Goal: Task Accomplishment & Management: Use online tool/utility

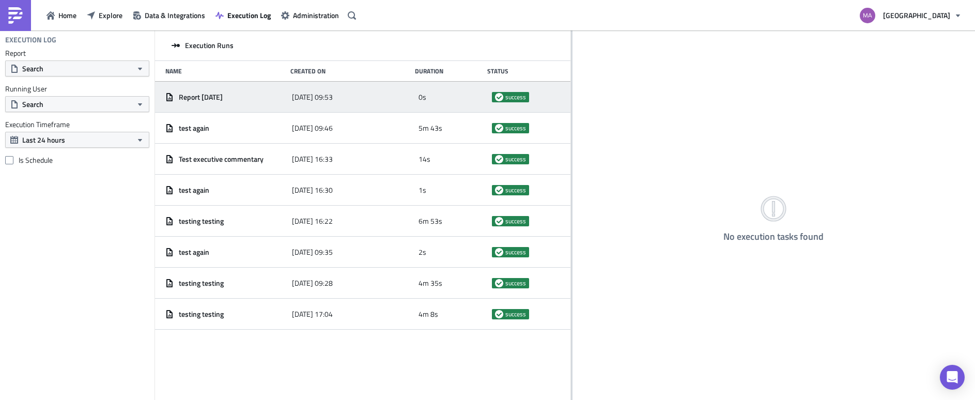
click at [77, 23] on div "Home Explore Data & Integrations Execution Log Administration" at bounding box center [180, 15] width 360 height 30
click at [71, 17] on span "Home" at bounding box center [67, 15] width 18 height 11
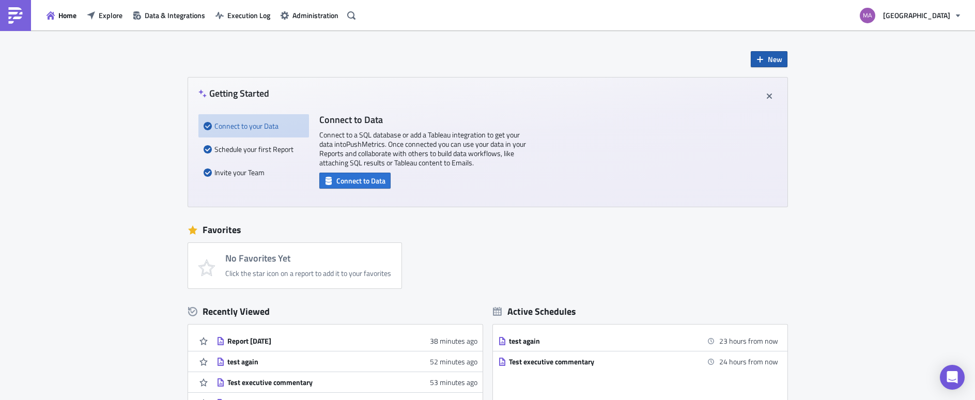
click at [774, 64] on span "New" at bounding box center [775, 59] width 14 height 11
click at [761, 86] on icon at bounding box center [757, 85] width 8 height 8
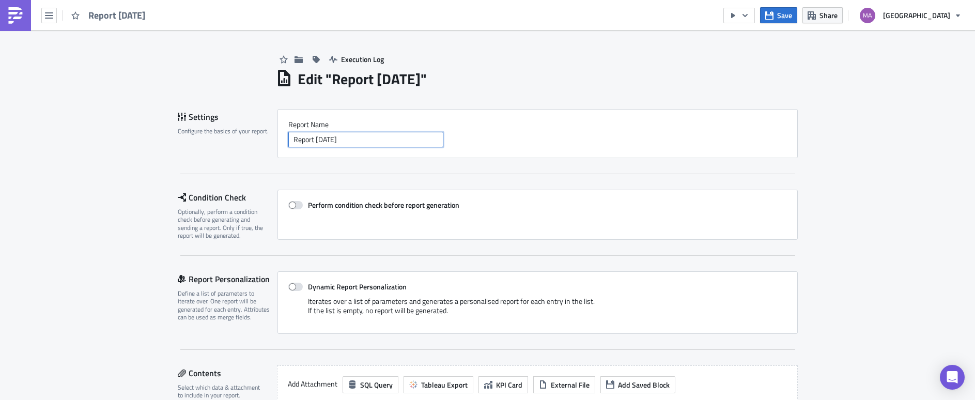
drag, startPoint x: 363, startPoint y: 142, endPoint x: 339, endPoint y: 122, distance: 31.2
click at [339, 124] on div "Report Nam﻿e Report 2025-08-18" at bounding box center [537, 133] width 499 height 27
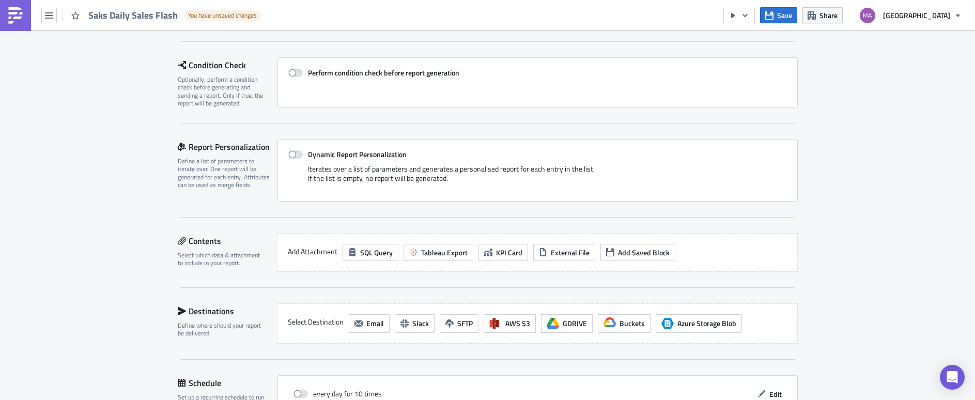
scroll to position [183, 0]
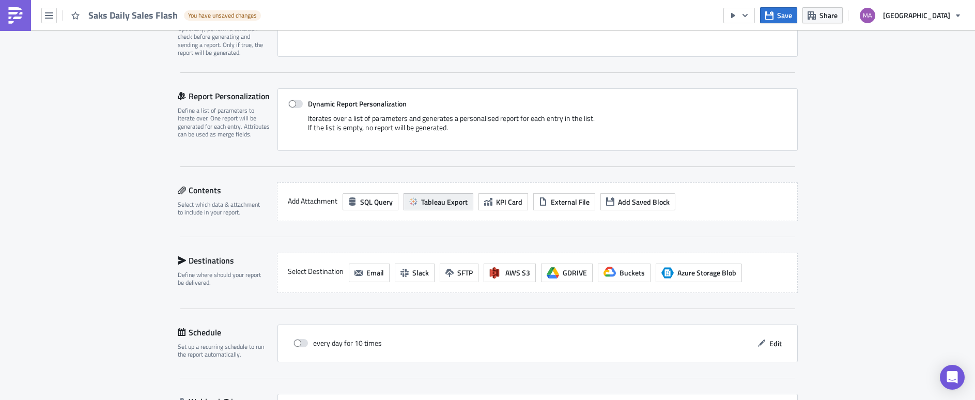
type input "Saks Daily Sales Flash"
click at [444, 198] on span "Tableau Export" at bounding box center [444, 201] width 47 height 11
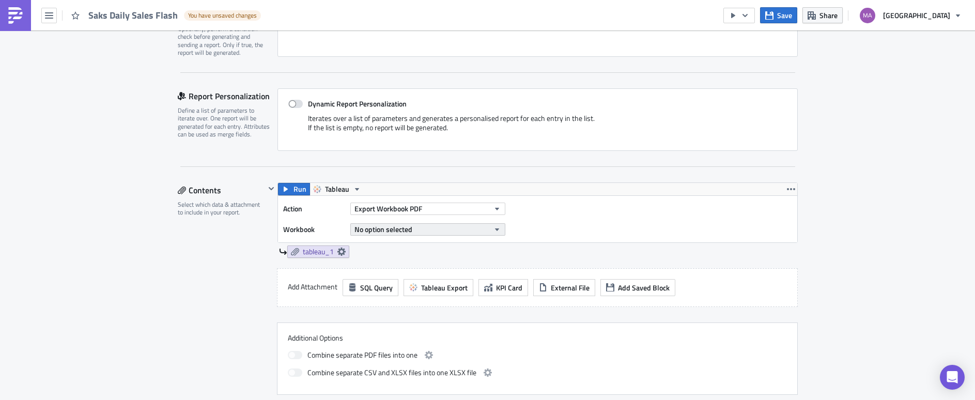
click at [383, 230] on span "No option selected" at bounding box center [383, 229] width 58 height 11
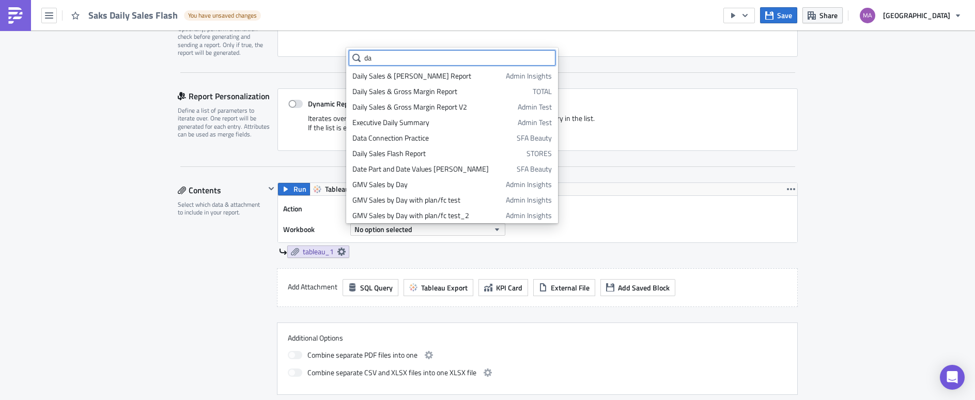
type input "d"
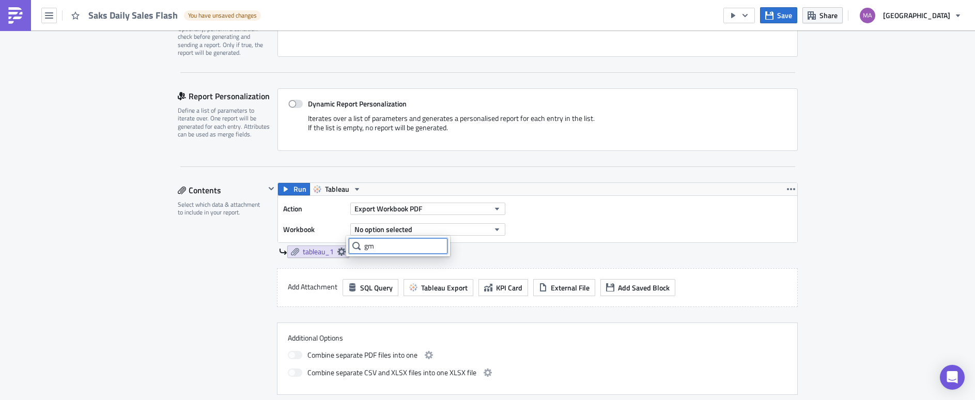
type input "g"
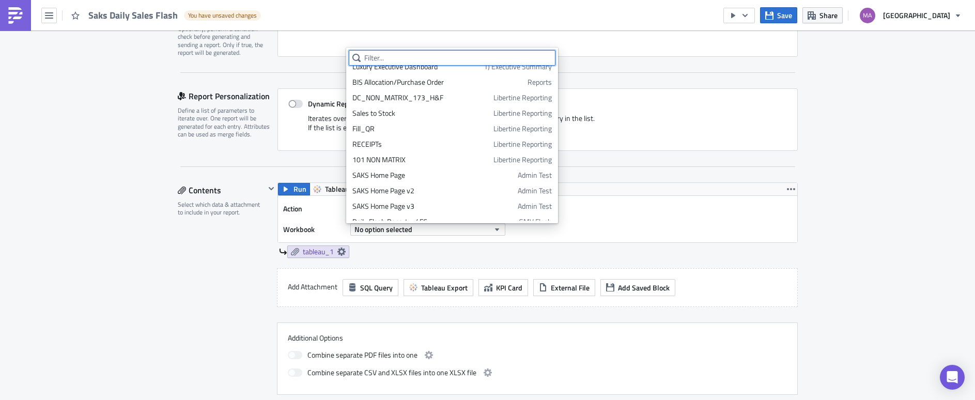
scroll to position [804, 0]
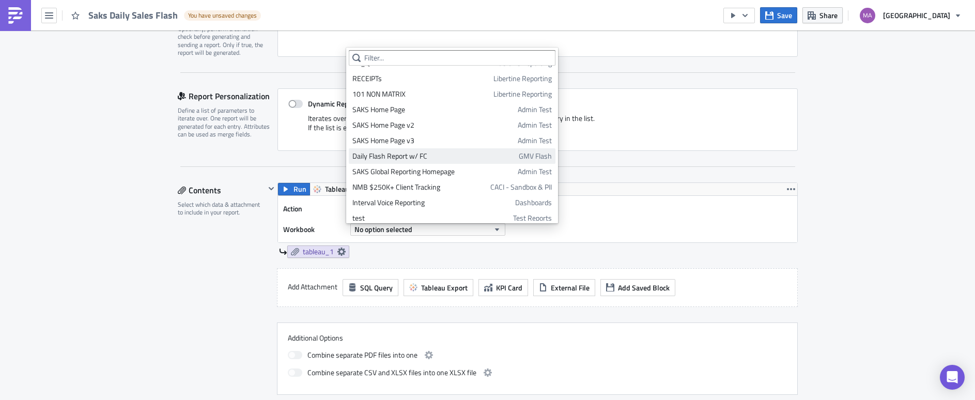
click at [433, 153] on div "Daily Flash Report w/ FC" at bounding box center [433, 156] width 163 height 10
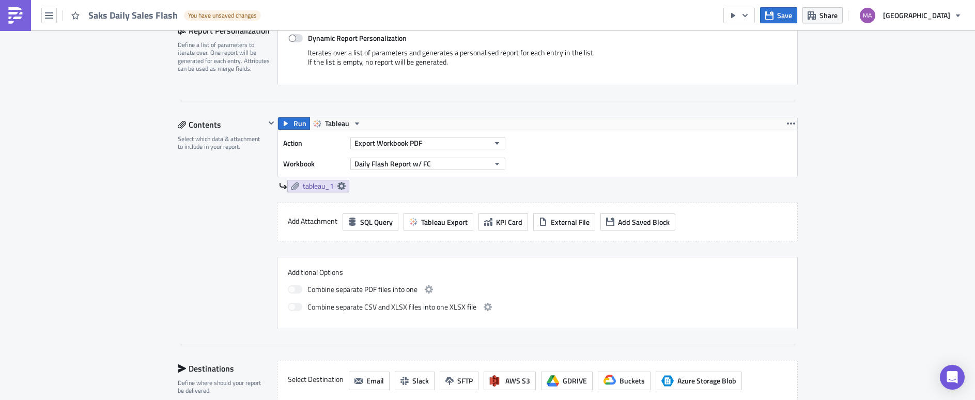
scroll to position [267, 0]
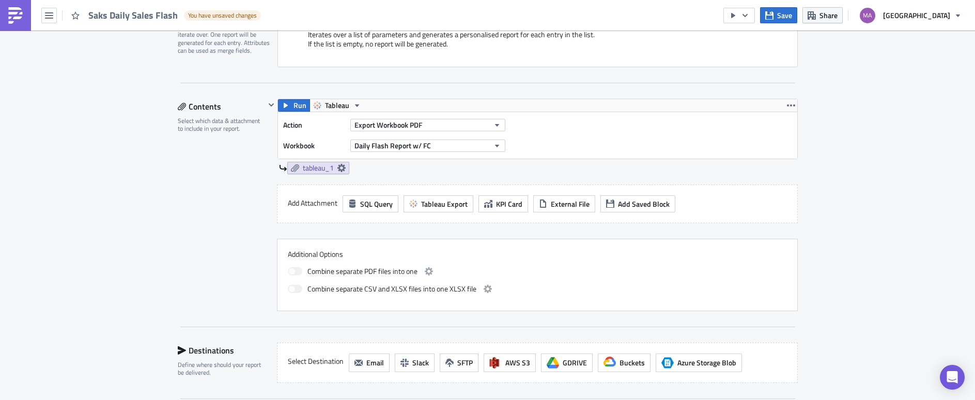
drag, startPoint x: 429, startPoint y: 201, endPoint x: 418, endPoint y: 237, distance: 37.3
click at [418, 236] on div "Run Tableau Action Export Workbook PDF Workbook Daily Flash Report w/ FC tablea…" at bounding box center [531, 205] width 533 height 212
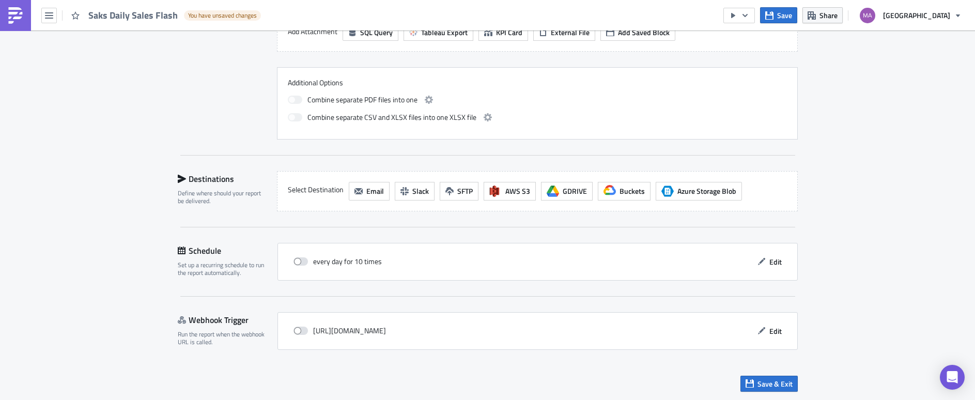
scroll to position [439, 0]
click at [371, 194] on span "Email" at bounding box center [375, 190] width 18 height 11
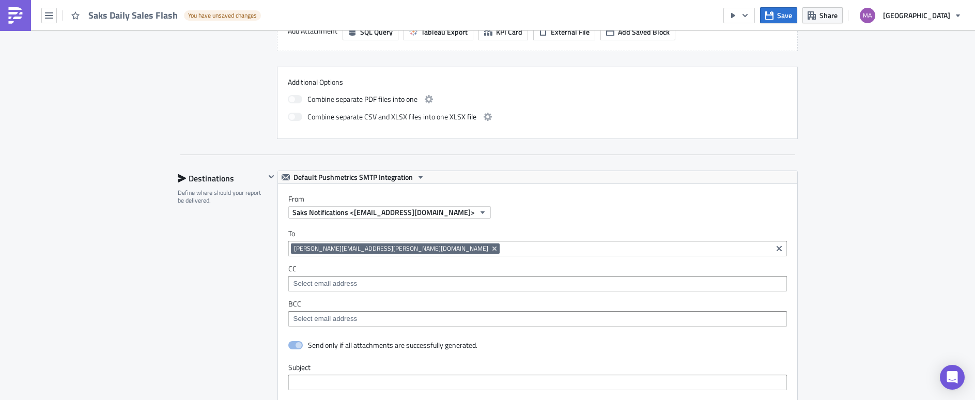
scroll to position [0, 0]
click at [502, 249] on input at bounding box center [635, 248] width 267 height 10
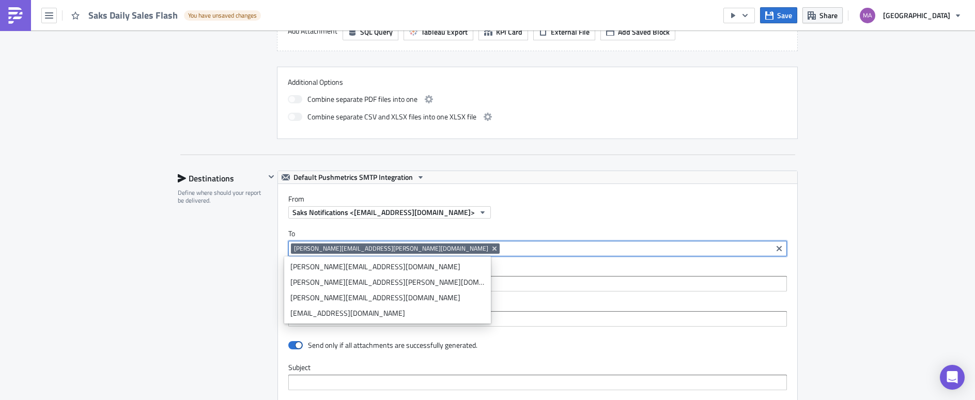
click at [502, 245] on input at bounding box center [635, 248] width 267 height 10
paste input "siddesh.s@saks.com"
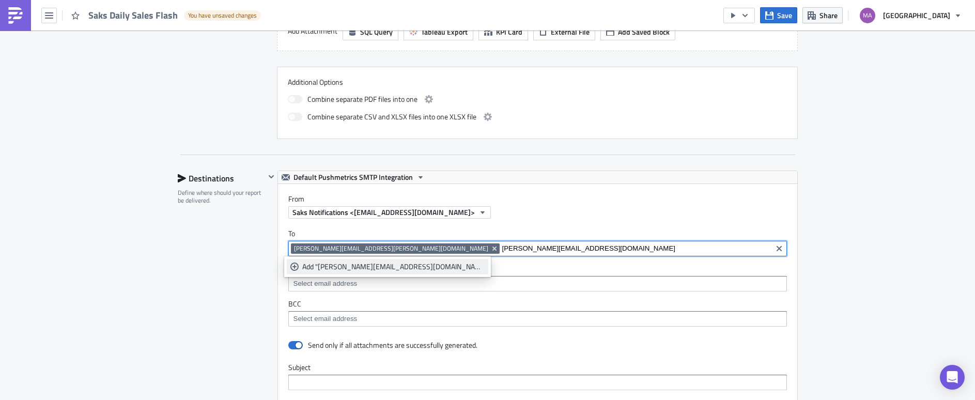
type input "siddesh.s@saks.com"
click at [361, 269] on div "Add "siddesh.s@saks.com"" at bounding box center [393, 266] width 182 height 10
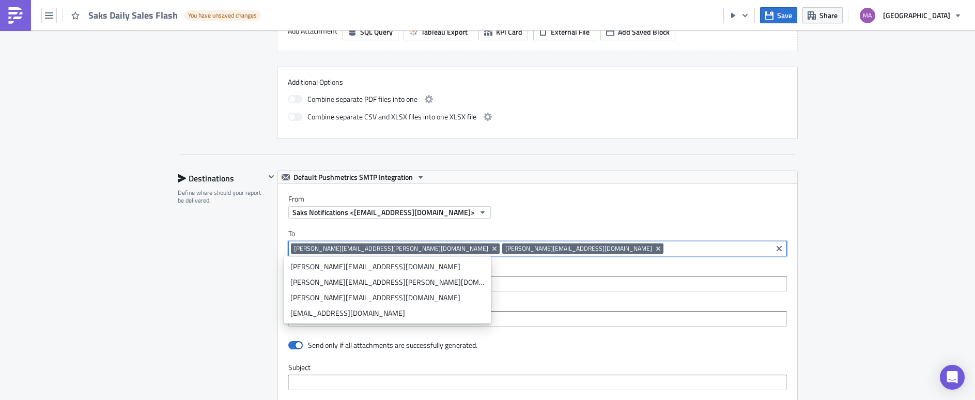
click at [499, 218] on div "Saks Notifications <[EMAIL_ADDRESS][DOMAIN_NAME]>" at bounding box center [542, 212] width 509 height 12
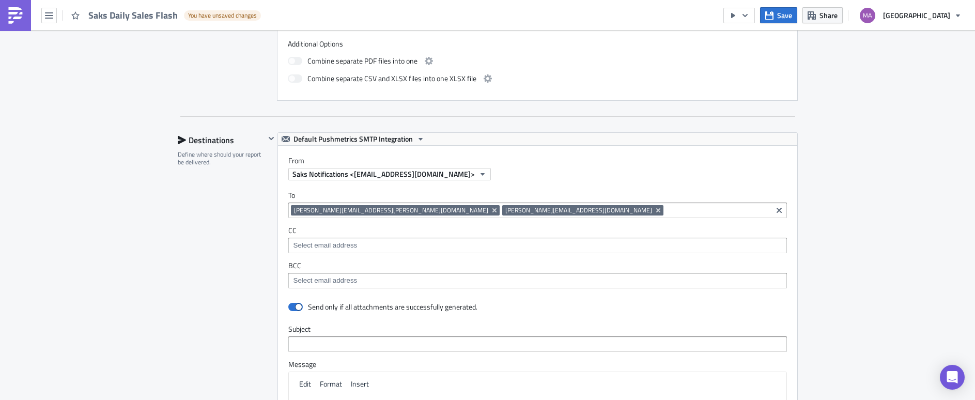
scroll to position [580, 0]
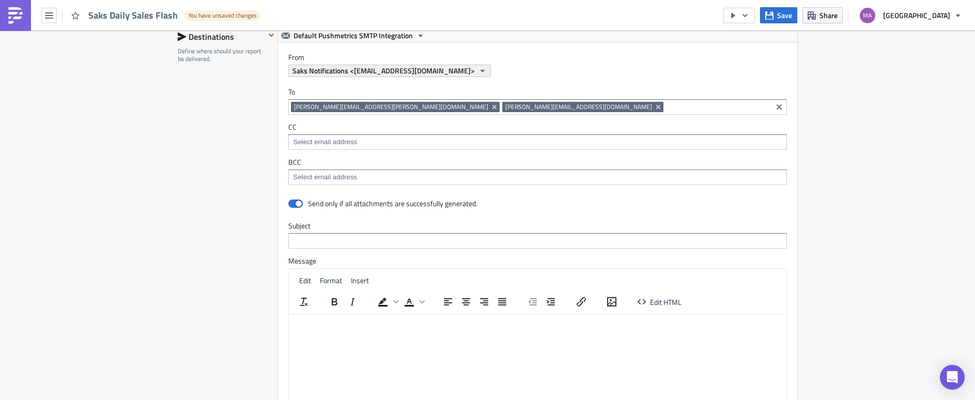
click at [479, 68] on icon "button" at bounding box center [483, 71] width 8 height 8
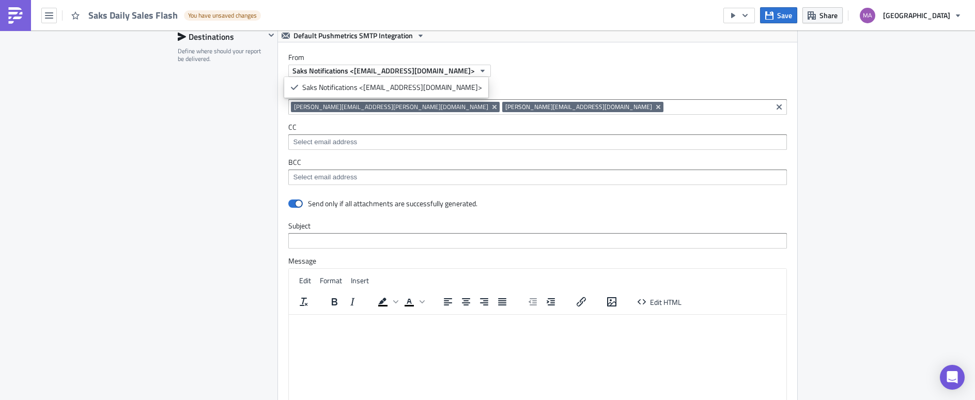
click at [460, 71] on div "Saks Notifications <[EMAIL_ADDRESS][DOMAIN_NAME]>" at bounding box center [542, 71] width 509 height 12
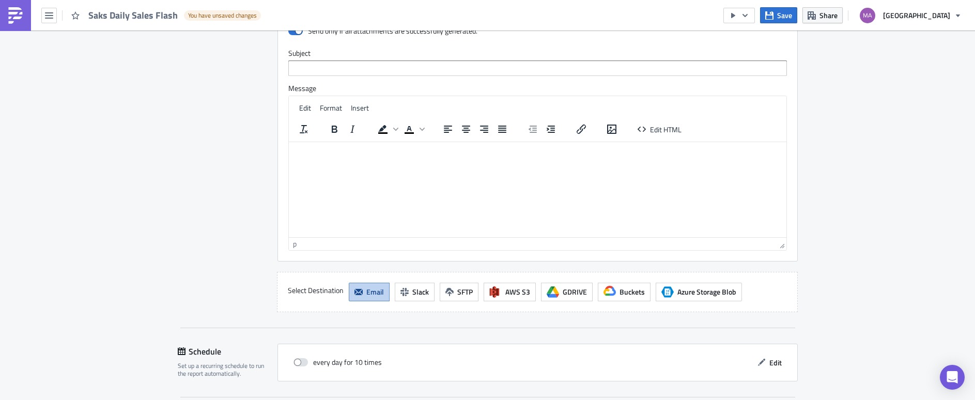
scroll to position [539, 0]
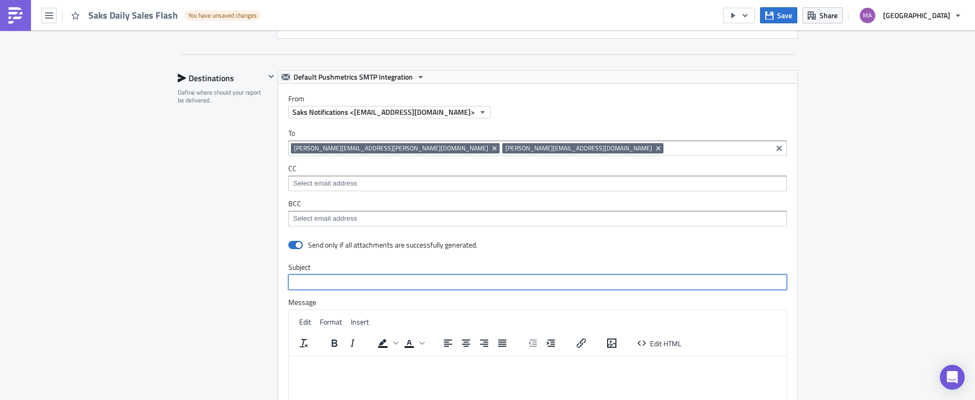
click at [334, 283] on input "text" at bounding box center [537, 282] width 499 height 16
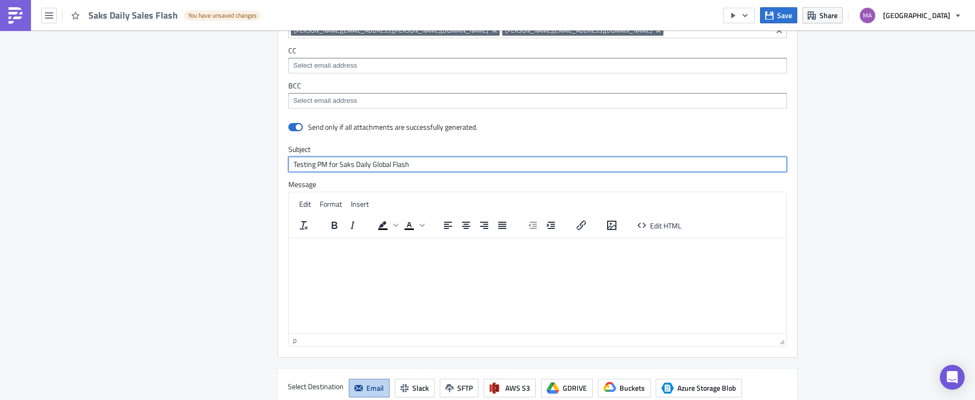
scroll to position [854, 0]
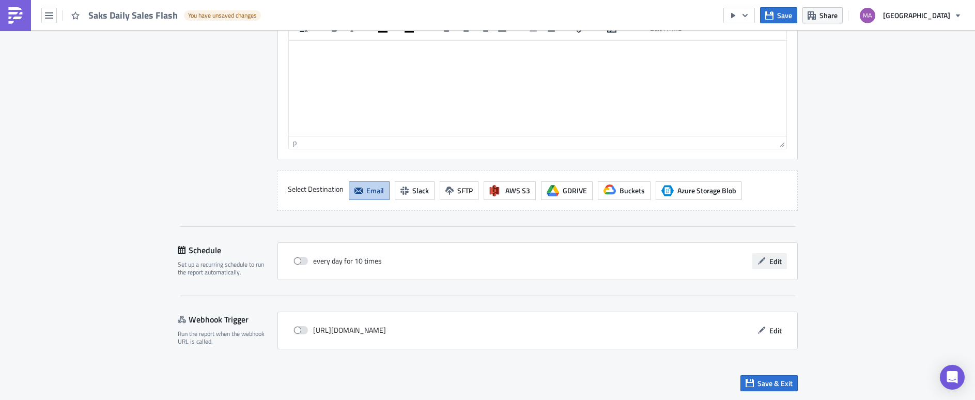
type input "Testing PM for Saks Daily Global Flash"
click at [777, 261] on span "Edit" at bounding box center [775, 261] width 12 height 11
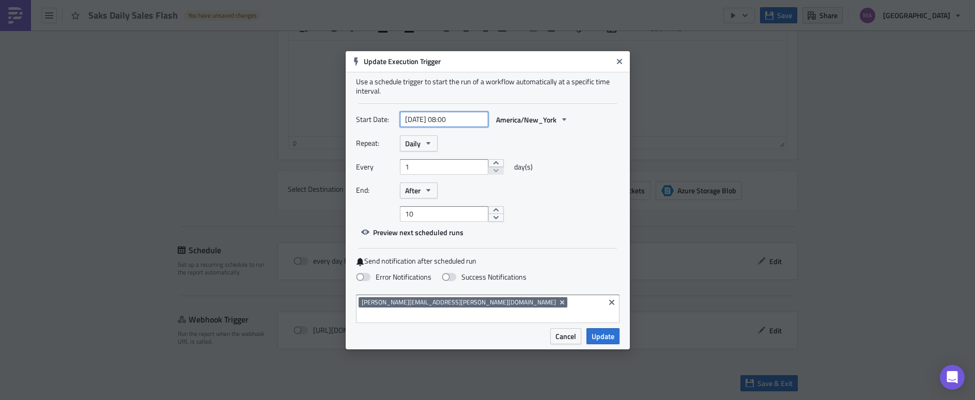
select select "7"
select select "2025"
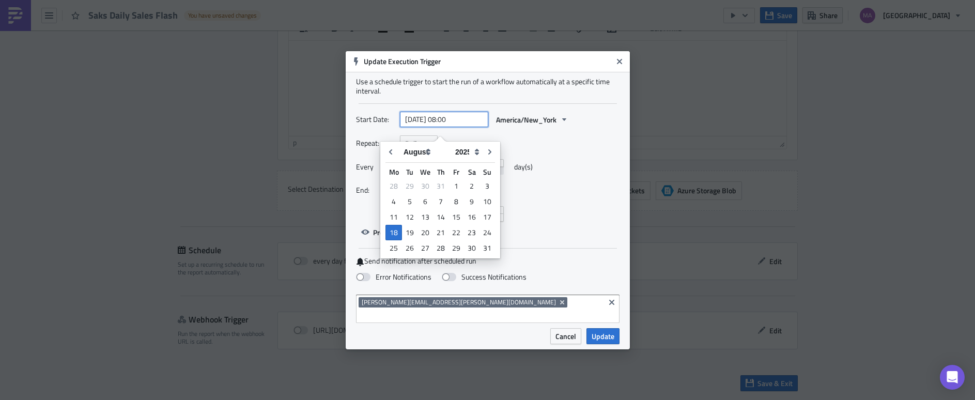
click at [450, 126] on input "2025-08-18 08:00" at bounding box center [444, 120] width 88 height 16
click at [451, 126] on input "2025-08-18 08:00" at bounding box center [444, 120] width 88 height 16
click at [450, 126] on input "2025-08-18 08:00" at bounding box center [444, 120] width 88 height 16
click at [464, 127] on input "2025-08-18 09:00" at bounding box center [444, 120] width 88 height 16
click at [455, 127] on input "2025-08-18 09:00" at bounding box center [444, 120] width 88 height 16
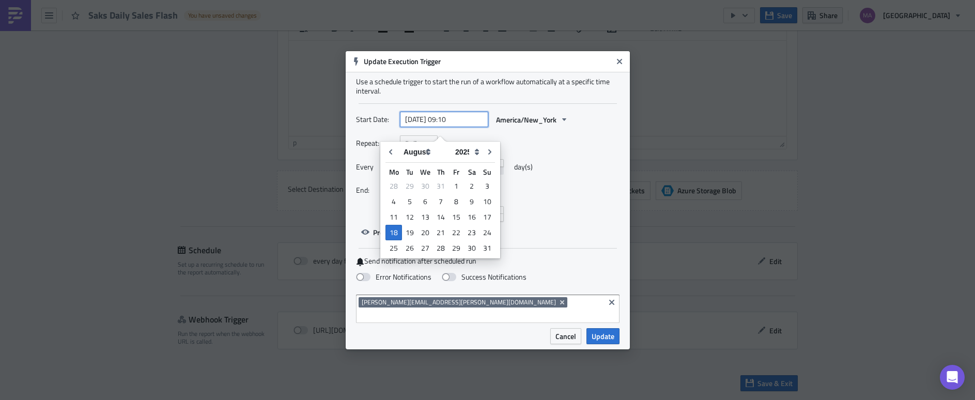
click at [459, 126] on input "2025-08-18 09:10" at bounding box center [444, 120] width 88 height 16
type input "2025-08-18 09:15"
click at [579, 179] on div "Every 1 day(s)" at bounding box center [488, 170] width 264 height 23
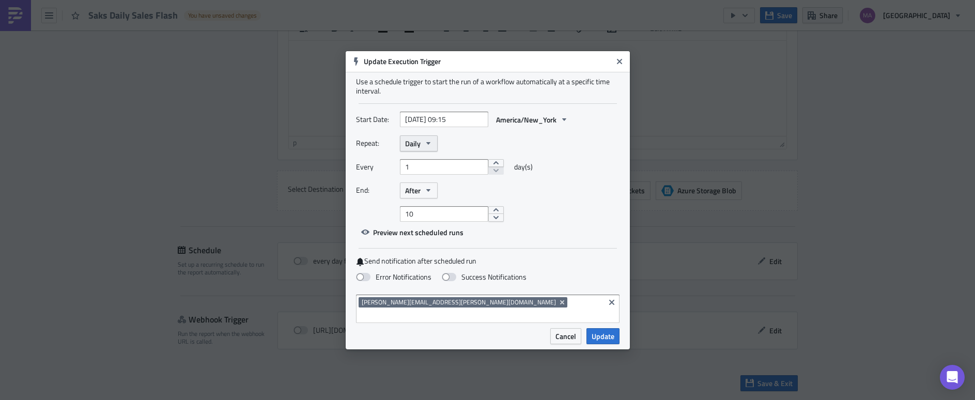
click at [431, 147] on icon "button" at bounding box center [428, 143] width 8 height 8
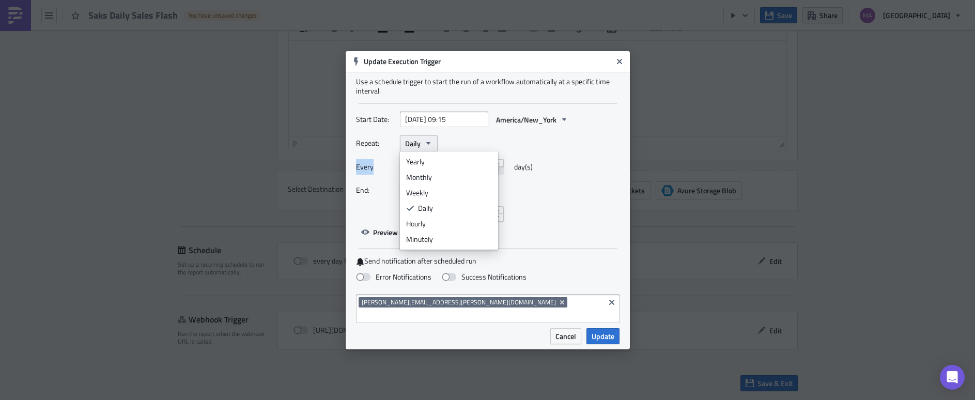
click at [431, 147] on icon "button" at bounding box center [428, 143] width 8 height 8
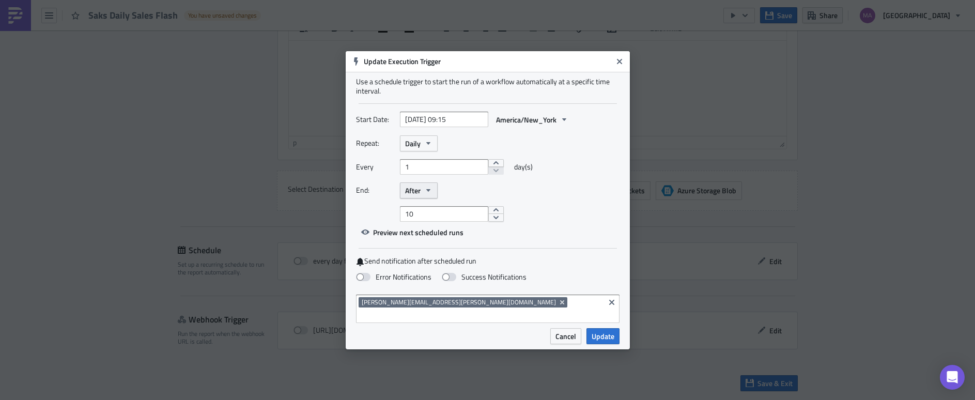
click at [424, 194] on icon "button" at bounding box center [428, 190] width 8 height 8
click at [428, 213] on div "Never" at bounding box center [449, 209] width 86 height 10
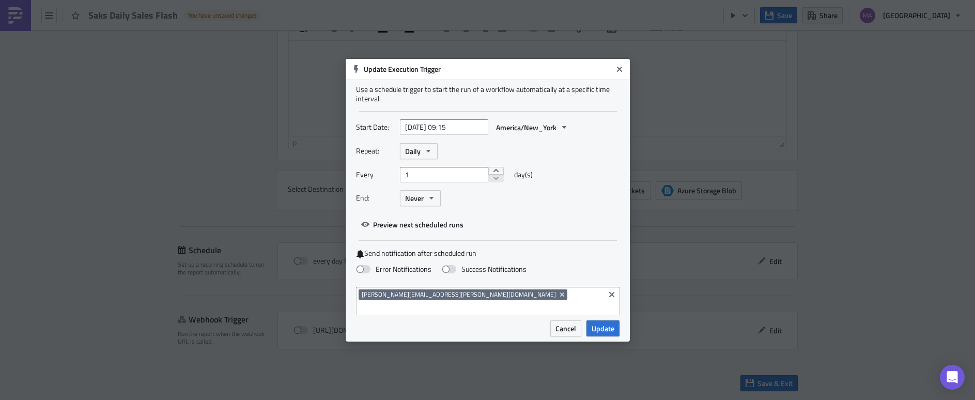
click at [474, 206] on div "End: Never" at bounding box center [488, 198] width 264 height 16
click at [369, 273] on span at bounding box center [363, 269] width 14 height 8
click at [9, 8] on input "Error Notifications" at bounding box center [5, 5] width 7 height 7
checkbox input "true"
click at [471, 302] on input at bounding box center [480, 307] width 243 height 10
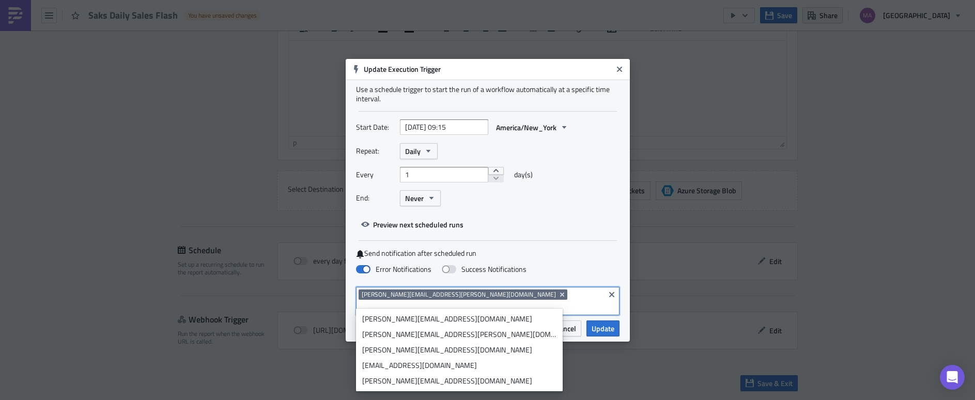
click at [398, 382] on div "siddesh.s@saks.com" at bounding box center [459, 381] width 194 height 10
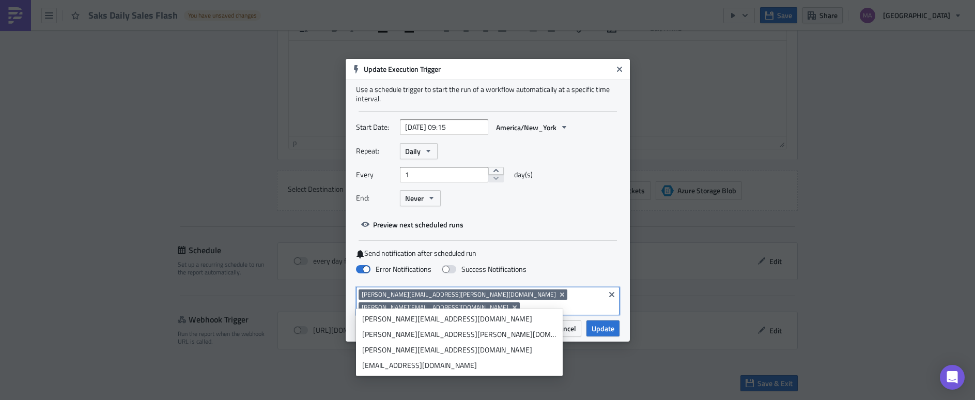
click at [523, 320] on div "Cancel Update" at bounding box center [554, 328] width 132 height 16
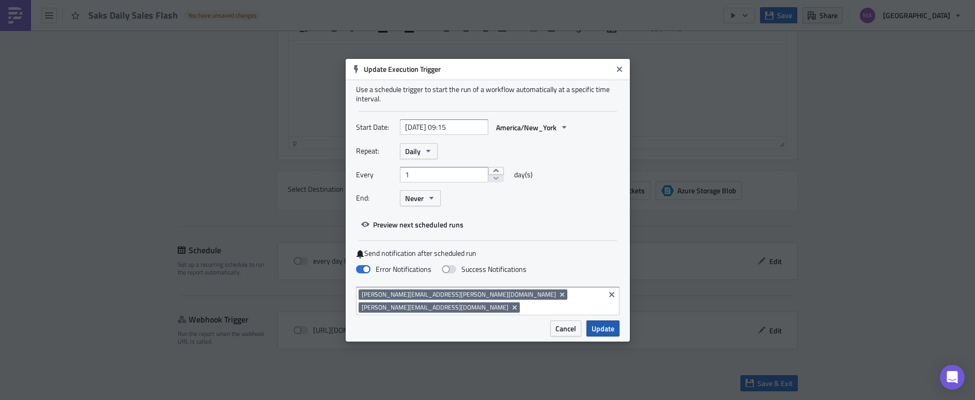
click at [596, 325] on span "Update" at bounding box center [603, 328] width 23 height 11
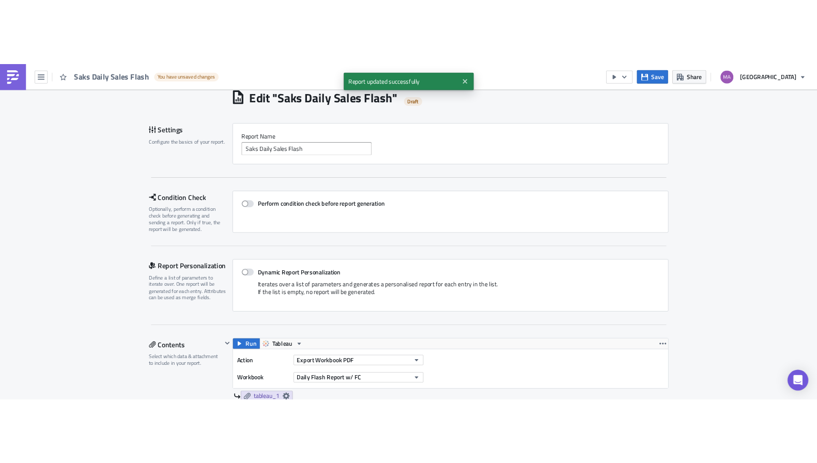
scroll to position [0, 0]
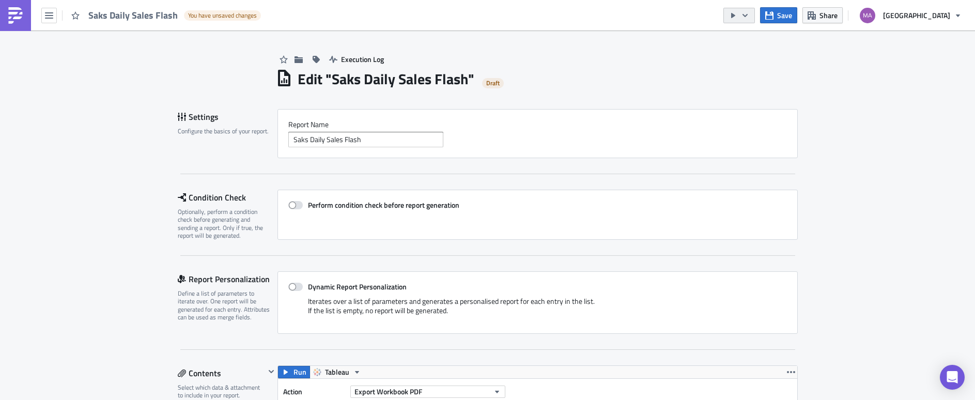
click at [755, 16] on button "button" at bounding box center [739, 16] width 32 height 16
click at [762, 55] on div "Run Report" at bounding box center [782, 57] width 81 height 10
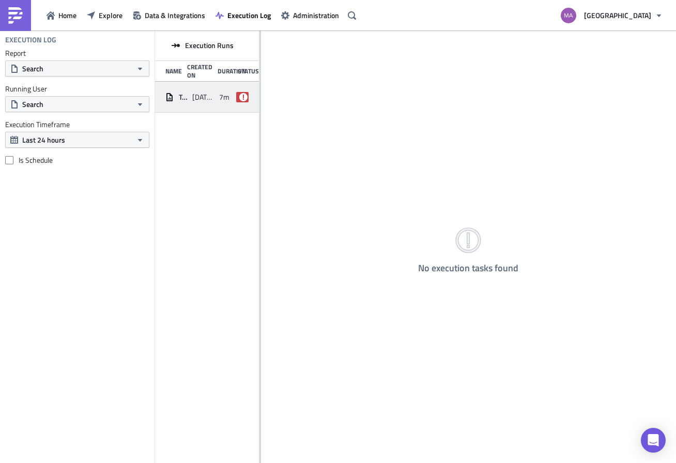
click at [223, 102] on span "7m 28s" at bounding box center [231, 96] width 24 height 9
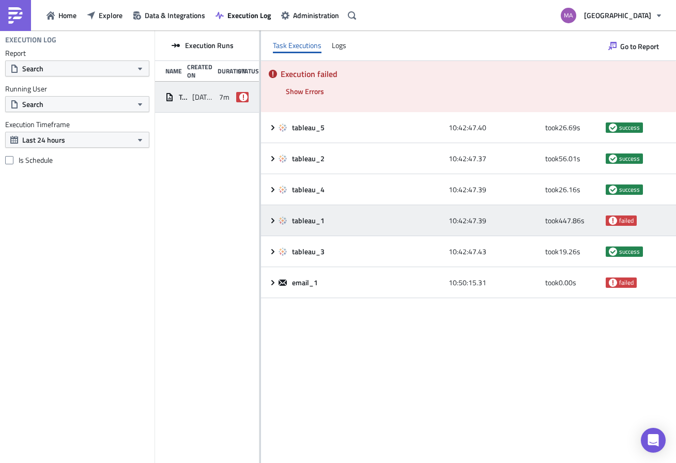
click at [265, 219] on div "tableau_1 10:42:47.39 took 447.86 s failed" at bounding box center [468, 220] width 415 height 31
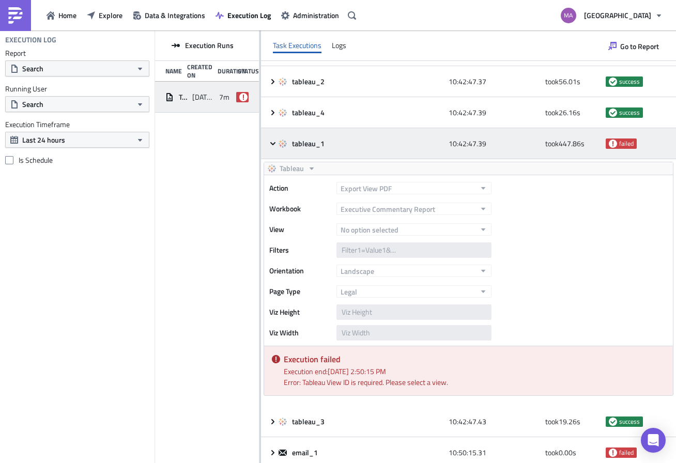
scroll to position [83, 0]
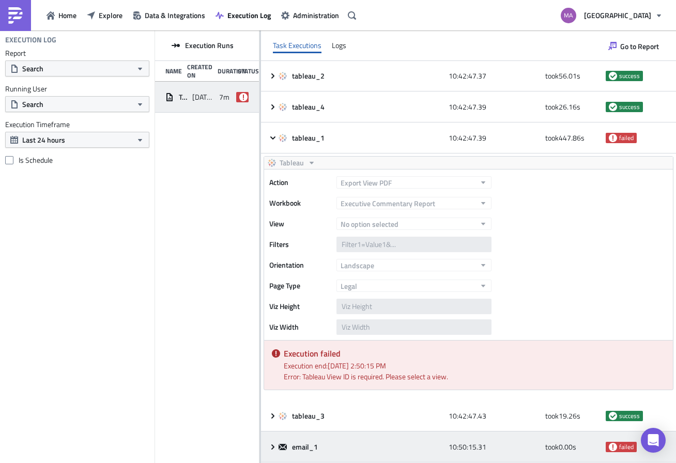
click at [266, 442] on div "email_1 10:50:15.31 took 0.00 s failed" at bounding box center [468, 446] width 415 height 31
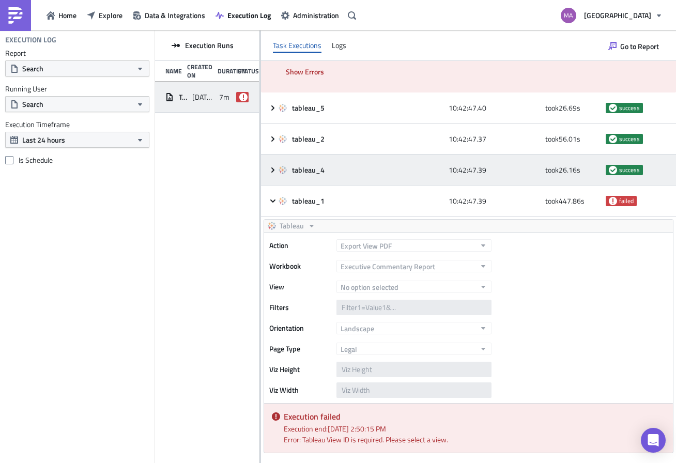
scroll to position [0, 0]
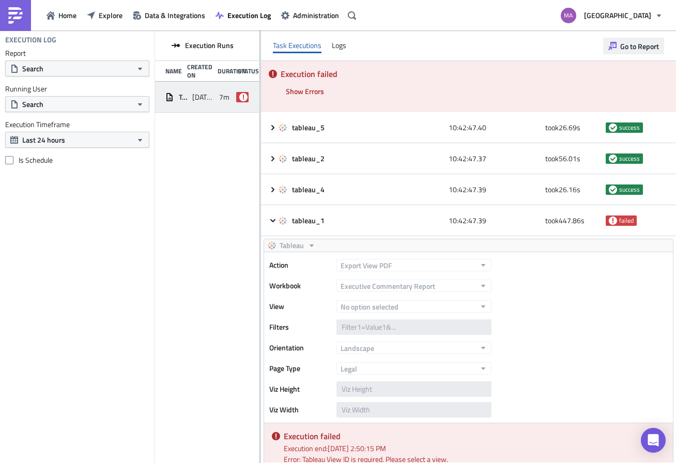
click at [634, 46] on span "Go to Report" at bounding box center [639, 46] width 39 height 11
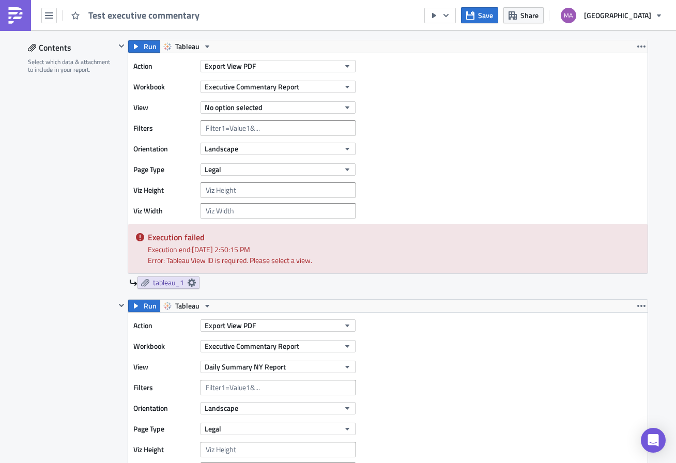
scroll to position [324, 0]
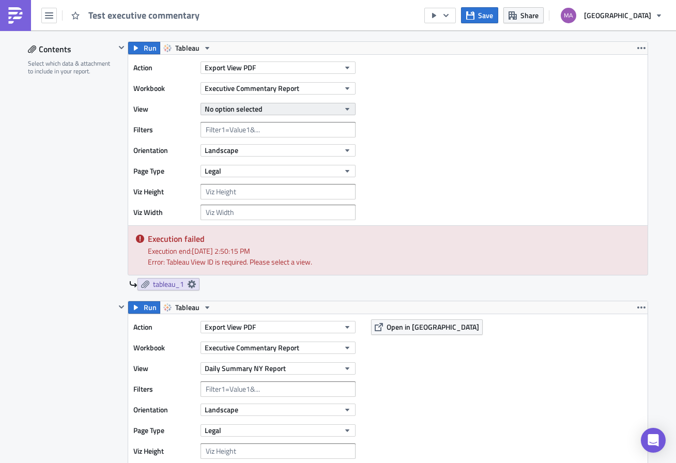
click at [281, 110] on button "No option selected" at bounding box center [277, 109] width 155 height 12
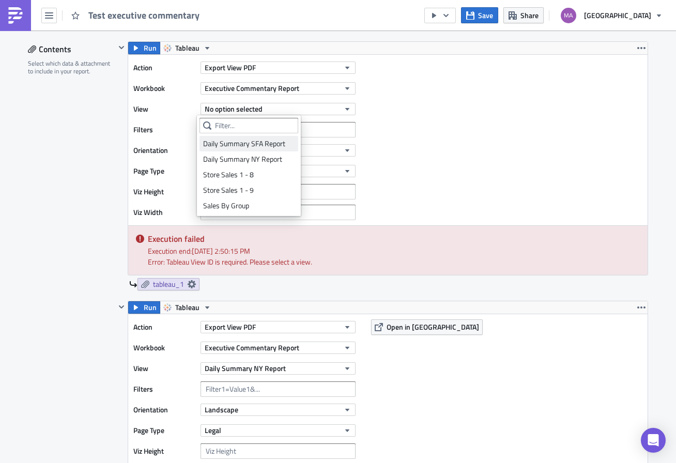
click at [274, 146] on div "Daily Summary SFA Report" at bounding box center [248, 143] width 91 height 10
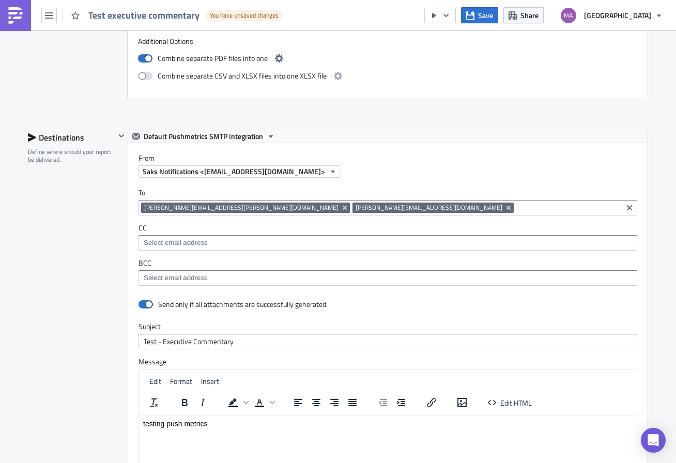
scroll to position [2000, 0]
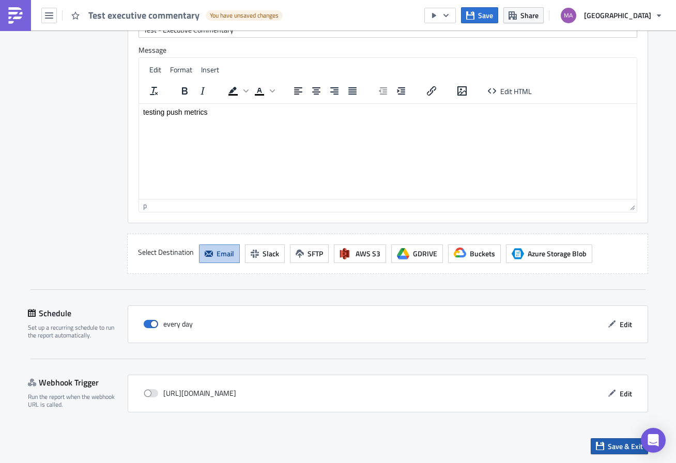
click at [629, 453] on button "Save & Exit" at bounding box center [619, 446] width 57 height 16
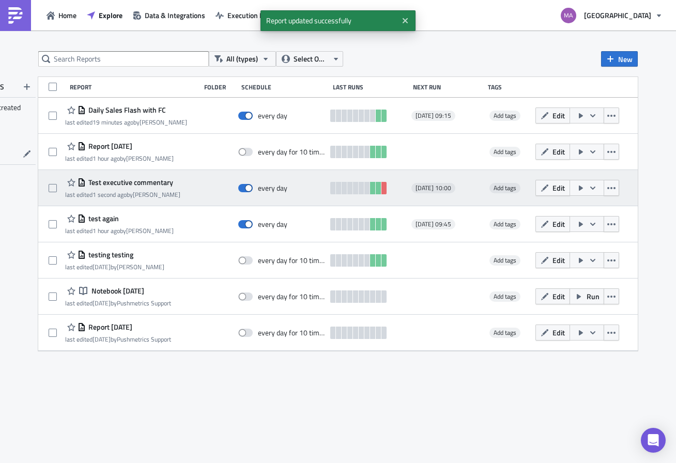
click at [579, 190] on icon "button" at bounding box center [581, 188] width 4 height 5
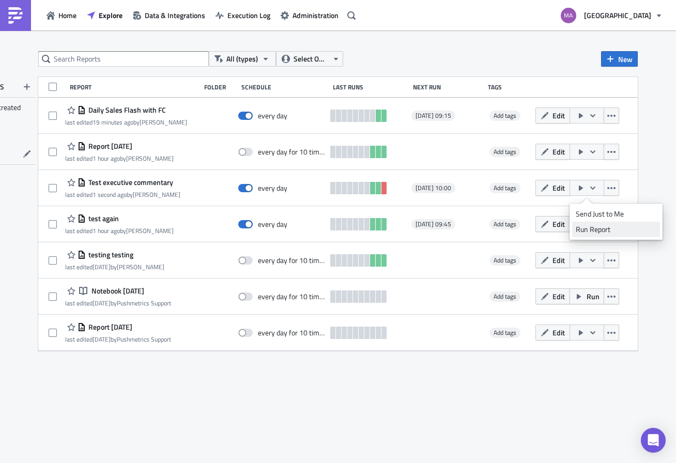
click at [581, 227] on div "Run Report" at bounding box center [616, 229] width 81 height 10
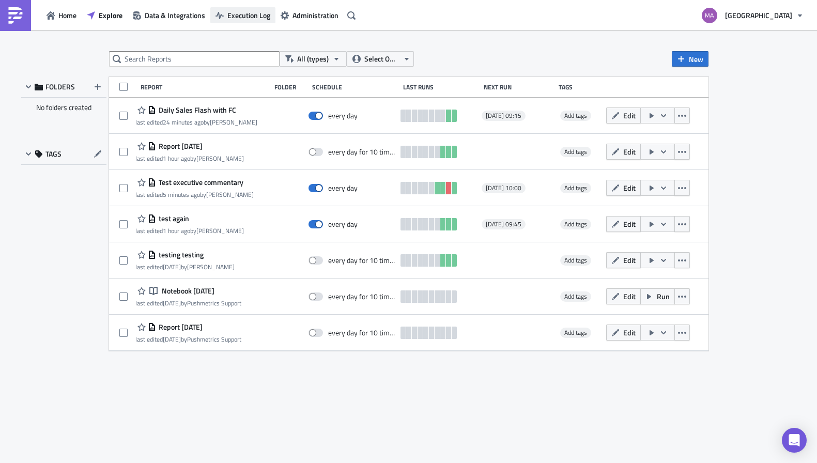
click at [249, 14] on span "Execution Log" at bounding box center [248, 15] width 43 height 11
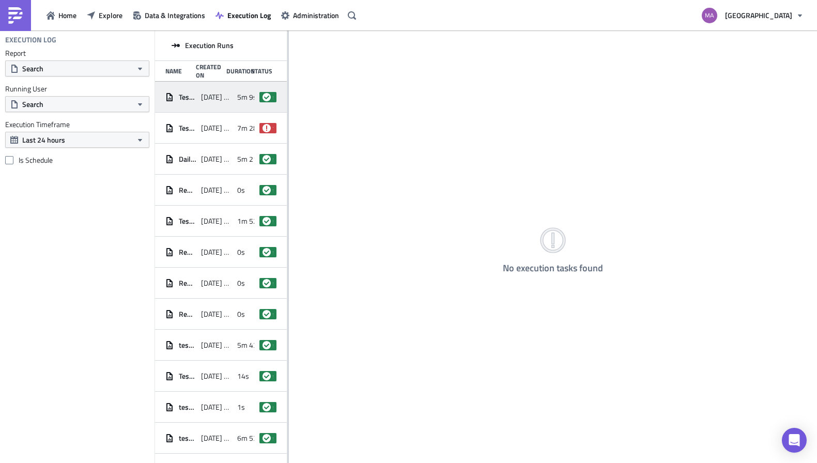
click at [228, 104] on div "Test executive commentary [DATE] 10:52 5m 9s success" at bounding box center [221, 97] width 132 height 31
